Goal: Ask a question

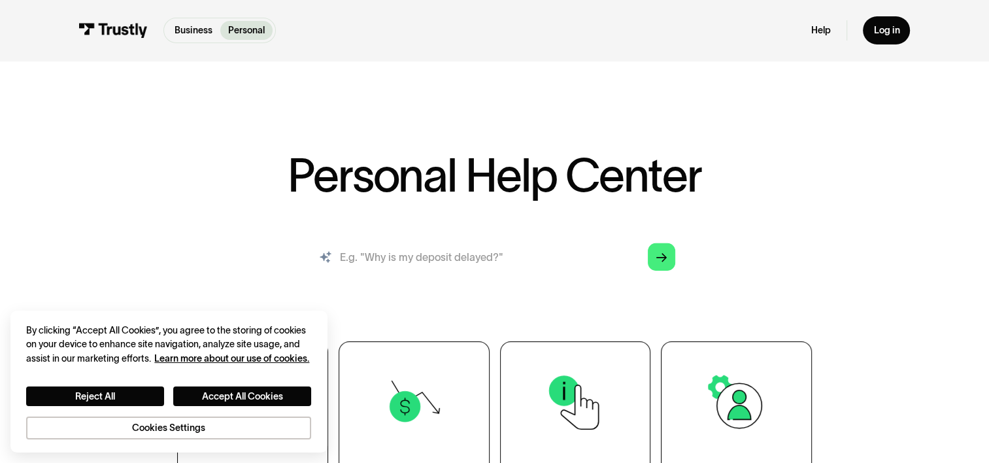
click at [437, 256] on input "search" at bounding box center [494, 257] width 383 height 43
type input "why was my transaction blocked"
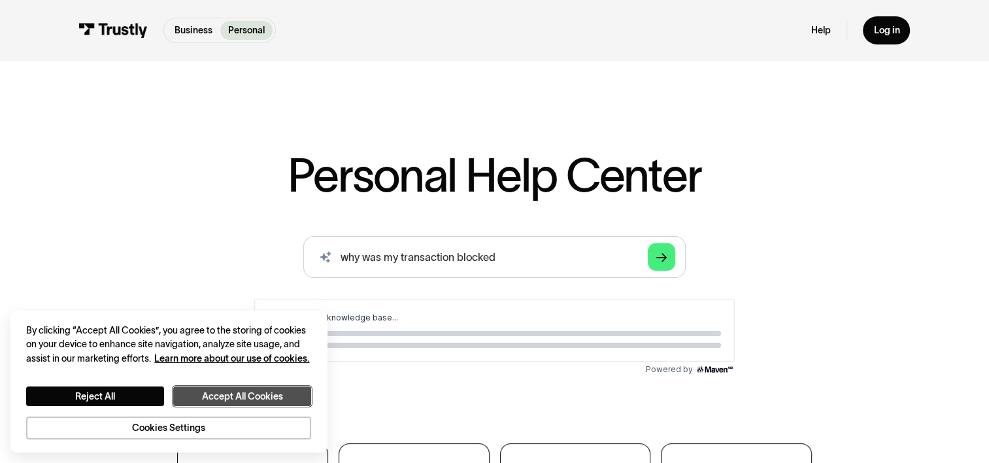
click at [209, 398] on button "Accept All Cookies" at bounding box center [242, 396] width 138 height 20
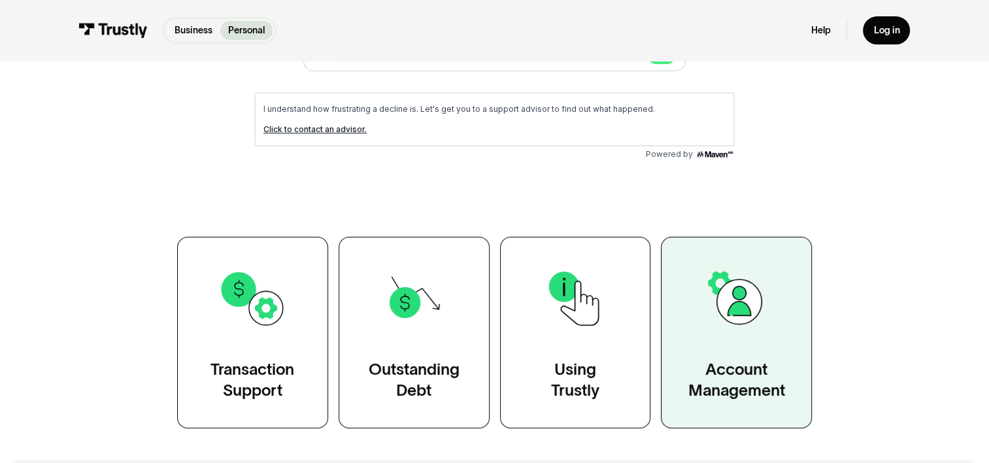
scroll to position [65, 0]
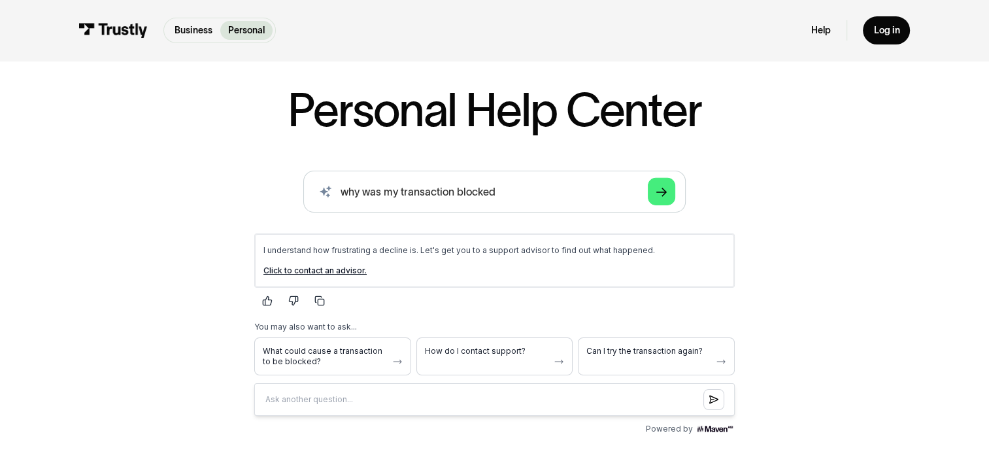
click at [330, 273] on link "Click to contact an advisor." at bounding box center [314, 270] width 103 height 10
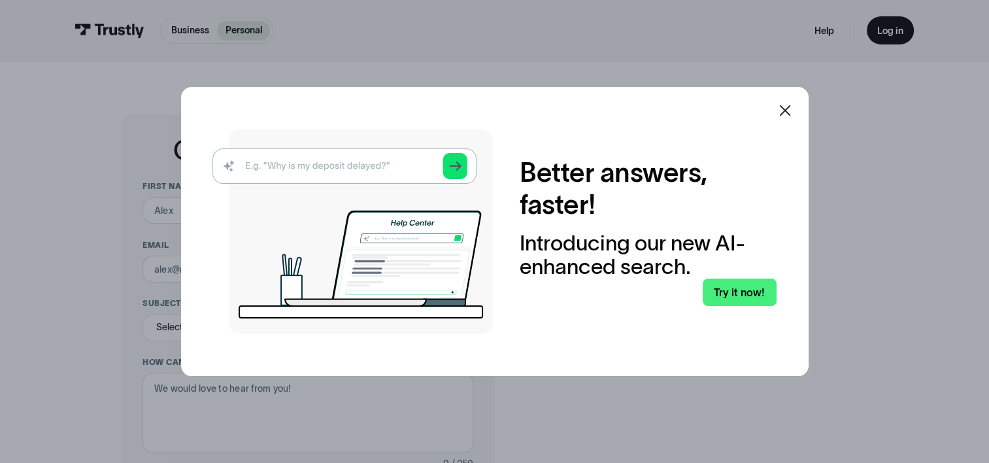
click at [793, 112] on icon at bounding box center [785, 111] width 16 height 16
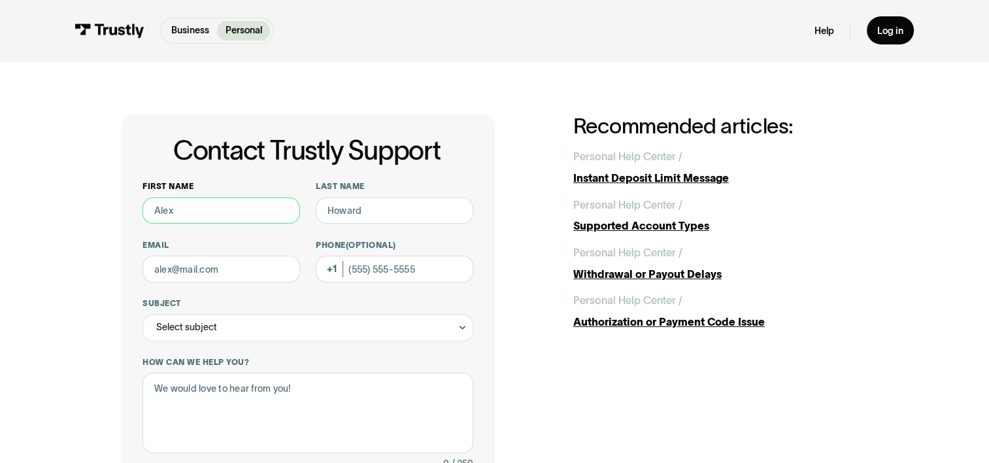
click at [203, 217] on input "First name" at bounding box center [222, 210] width 158 height 27
type input "[PERSON_NAME]"
click at [230, 273] on input "Email" at bounding box center [222, 269] width 158 height 27
type input "[EMAIL_ADDRESS][DOMAIN_NAME]"
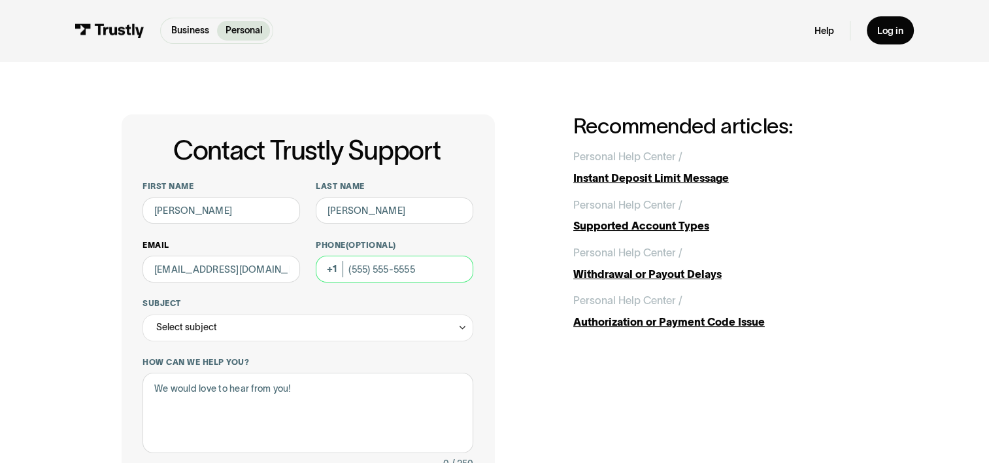
type input "[PHONE_NUMBER]"
click at [251, 333] on div "Select subject" at bounding box center [308, 328] width 330 height 27
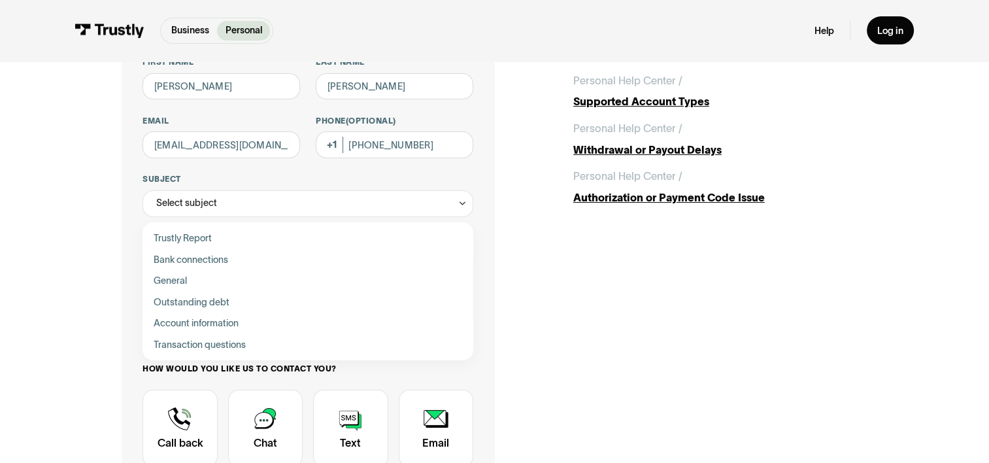
scroll to position [131, 0]
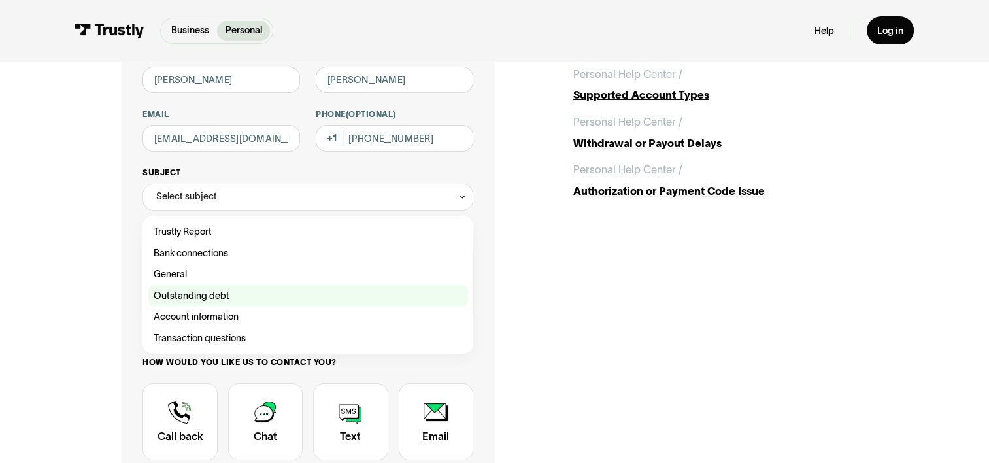
click at [212, 296] on div "Contact Trustly Support" at bounding box center [308, 296] width 320 height 22
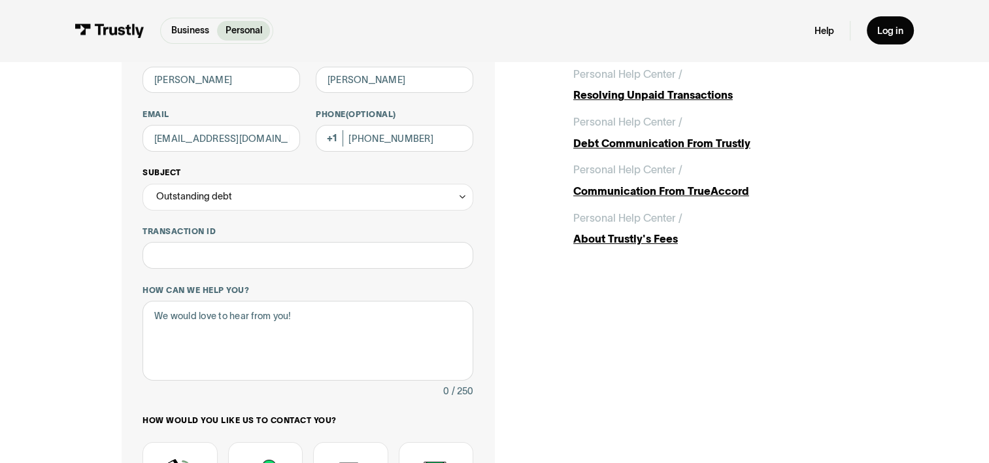
click at [228, 195] on div "Outstanding debt" at bounding box center [194, 196] width 76 height 16
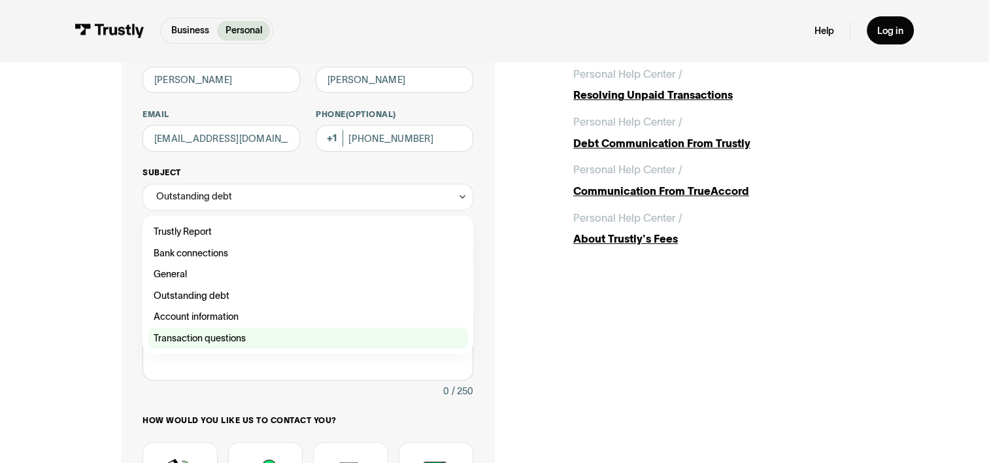
click at [237, 337] on div "Contact Trustly Support" at bounding box center [308, 339] width 320 height 22
type input "**********"
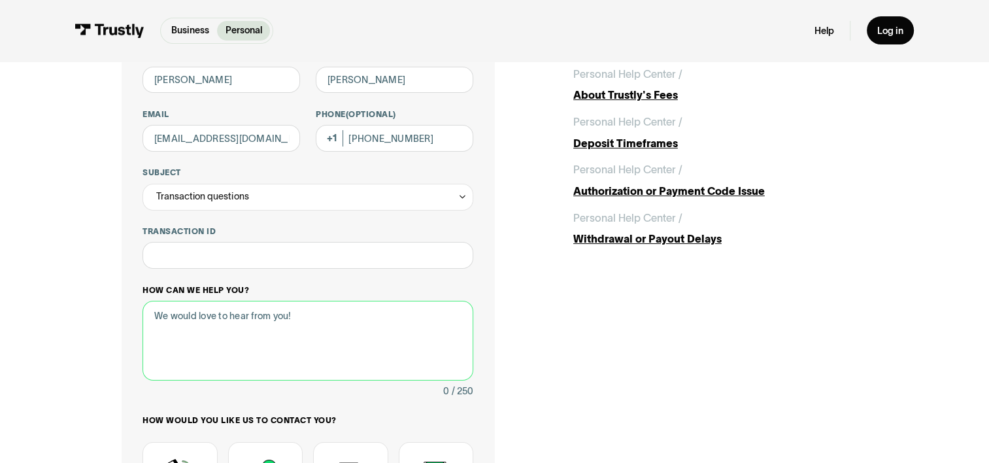
click at [236, 335] on textarea "How can we help you?" at bounding box center [308, 341] width 330 height 80
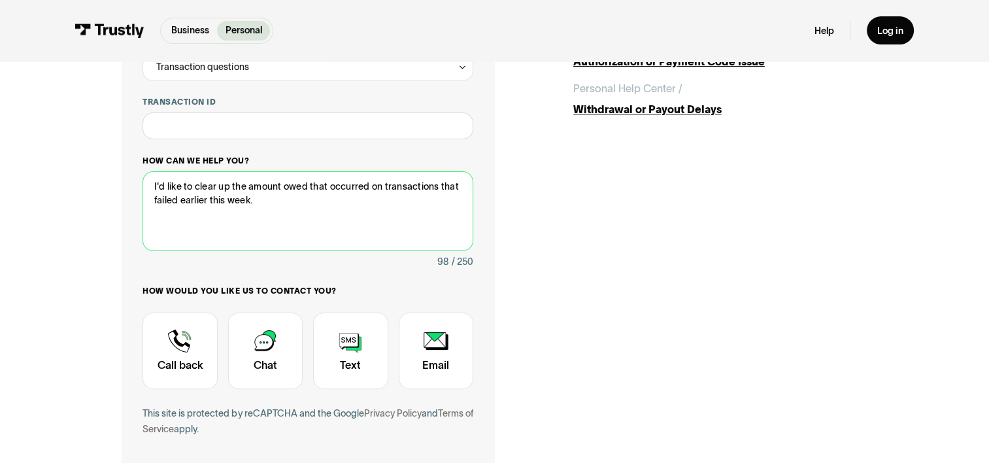
scroll to position [262, 0]
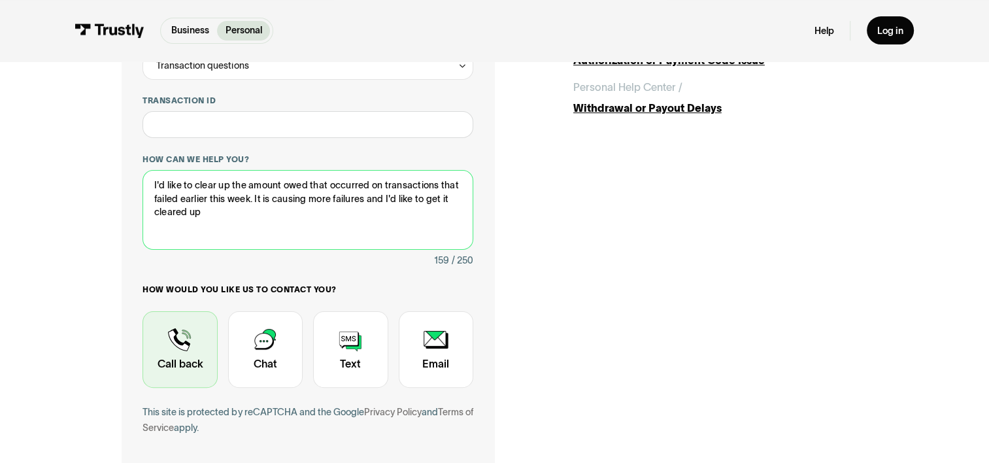
type textarea "I'd like to clear up the amount owed that occurred on transactions that failed …"
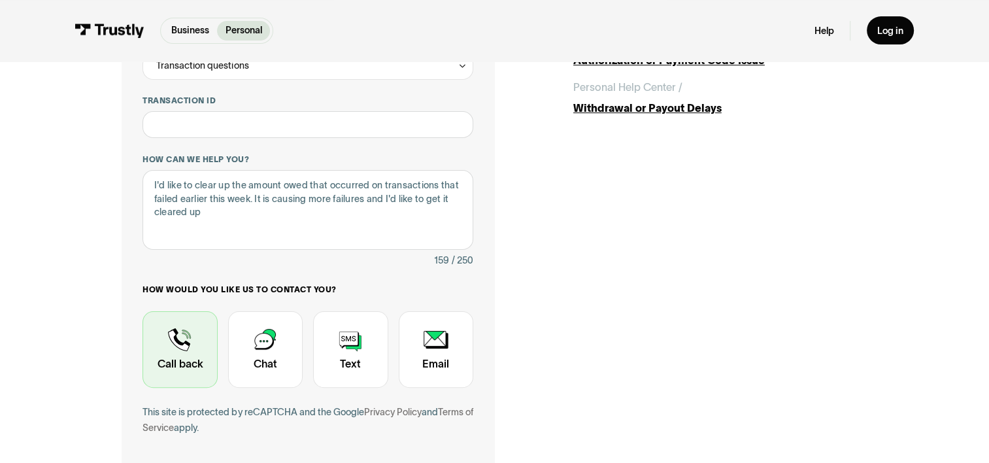
click at [187, 362] on div "Contact Trustly Support" at bounding box center [180, 349] width 75 height 77
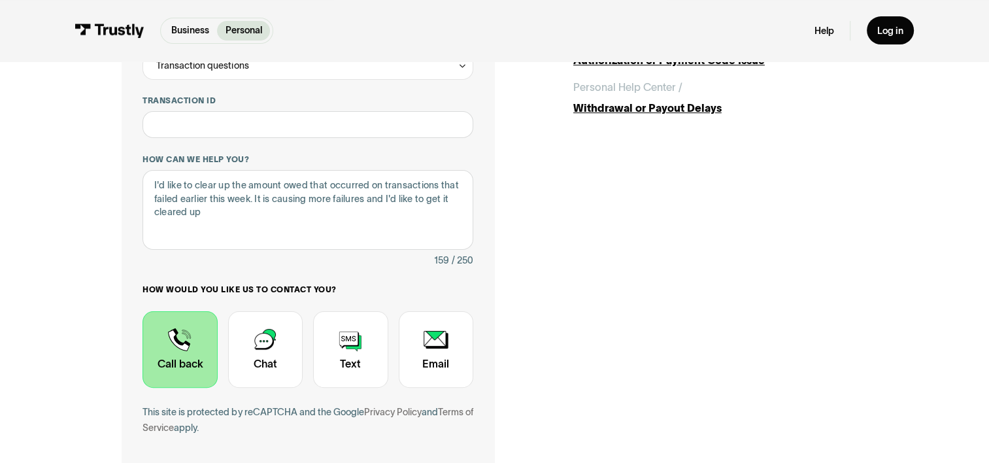
scroll to position [327, 0]
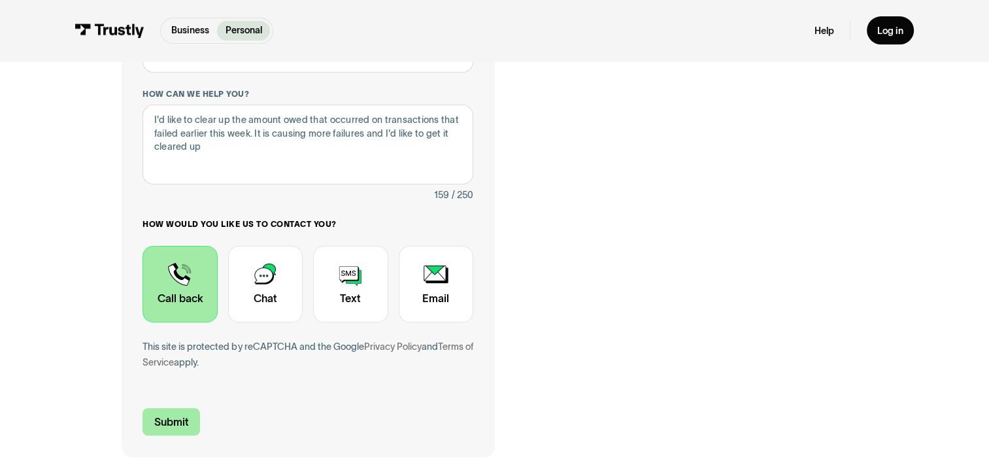
click at [195, 420] on input "Submit" at bounding box center [172, 422] width 58 height 28
type input "[PHONE_NUMBER]"
